Goal: Transaction & Acquisition: Purchase product/service

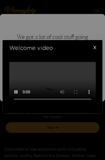
click at [54, 101] on video at bounding box center [52, 83] width 87 height 43
click at [90, 62] on video at bounding box center [52, 83] width 87 height 43
click at [91, 40] on span "Close" at bounding box center [95, 48] width 16 height 16
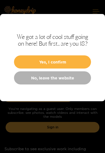
click at [30, 58] on button "Yes, I confirm" at bounding box center [52, 61] width 77 height 13
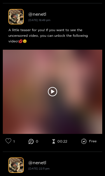
scroll to position [484, 0]
click at [54, 91] on icon at bounding box center [53, 92] width 10 height 10
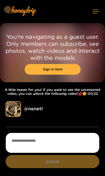
click at [41, 72] on link "Sign in here" at bounding box center [53, 69] width 56 height 11
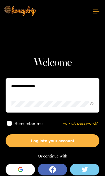
click at [21, 81] on input "text" at bounding box center [53, 86] width 94 height 17
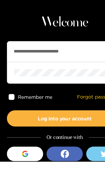
type input "**********"
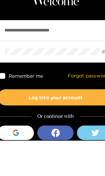
scroll to position [24, 0]
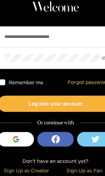
click at [15, 110] on button "Log into your account" at bounding box center [53, 116] width 94 height 13
